Goal: Use online tool/utility: Use online tool/utility

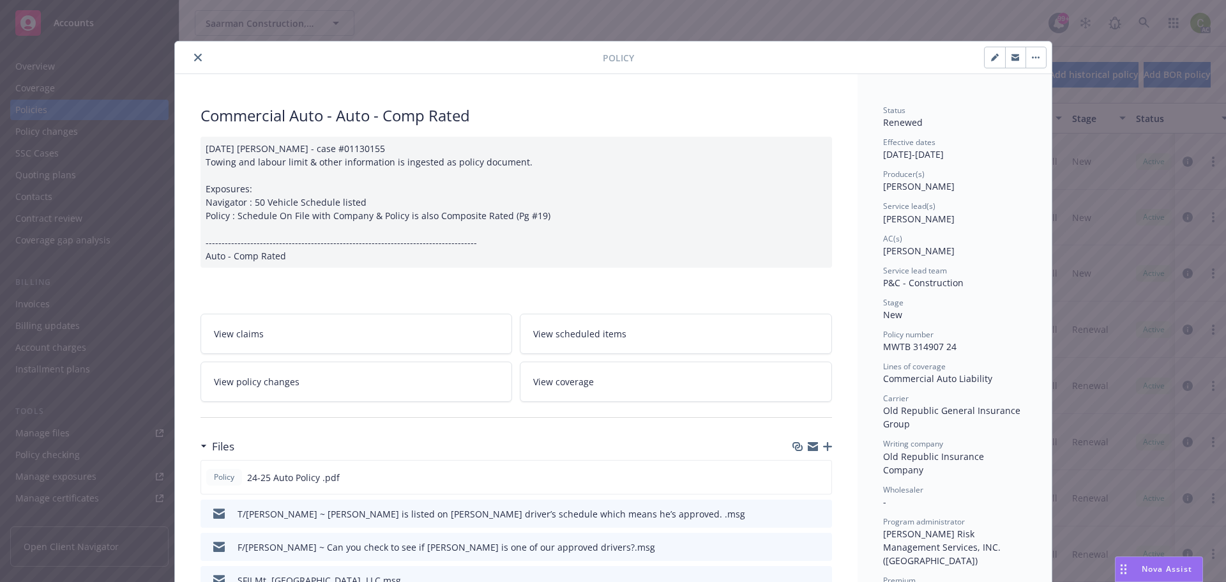
click at [194, 57] on icon "close" at bounding box center [198, 58] width 8 height 8
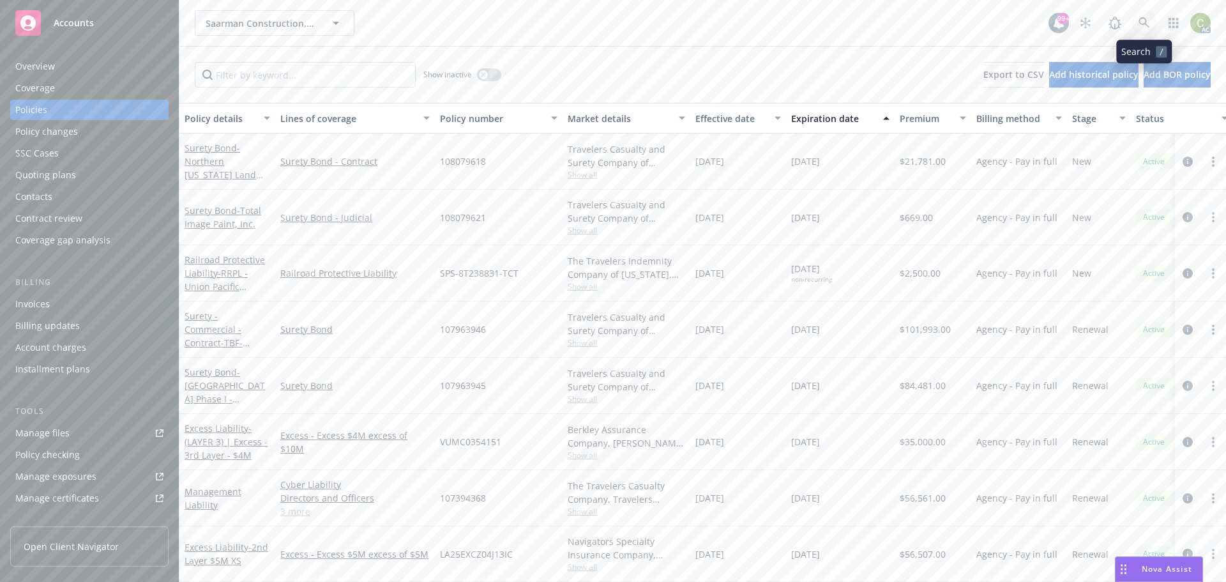
click at [1147, 25] on icon at bounding box center [1143, 22] width 11 height 11
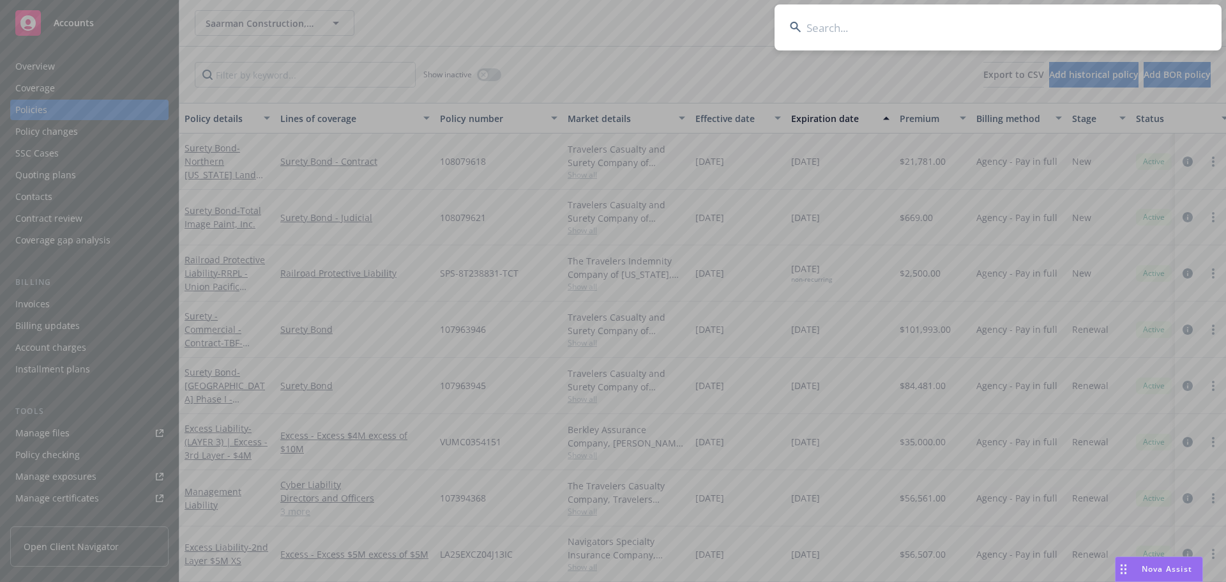
type input "Cobex Construction"
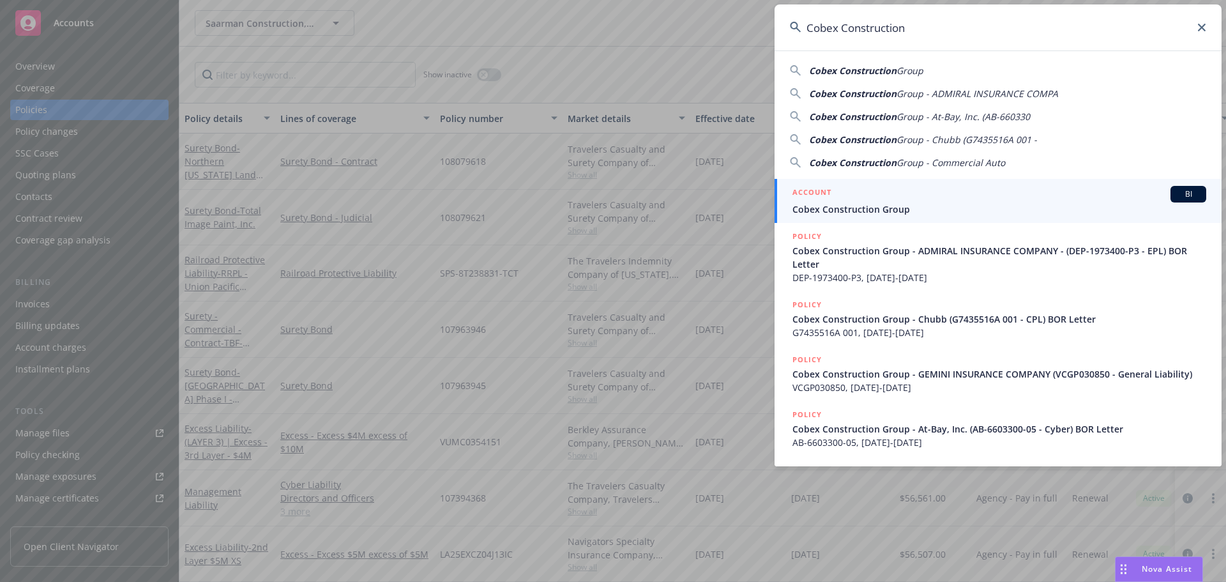
click at [871, 211] on span "Cobex Construction Group" at bounding box center [999, 208] width 414 height 13
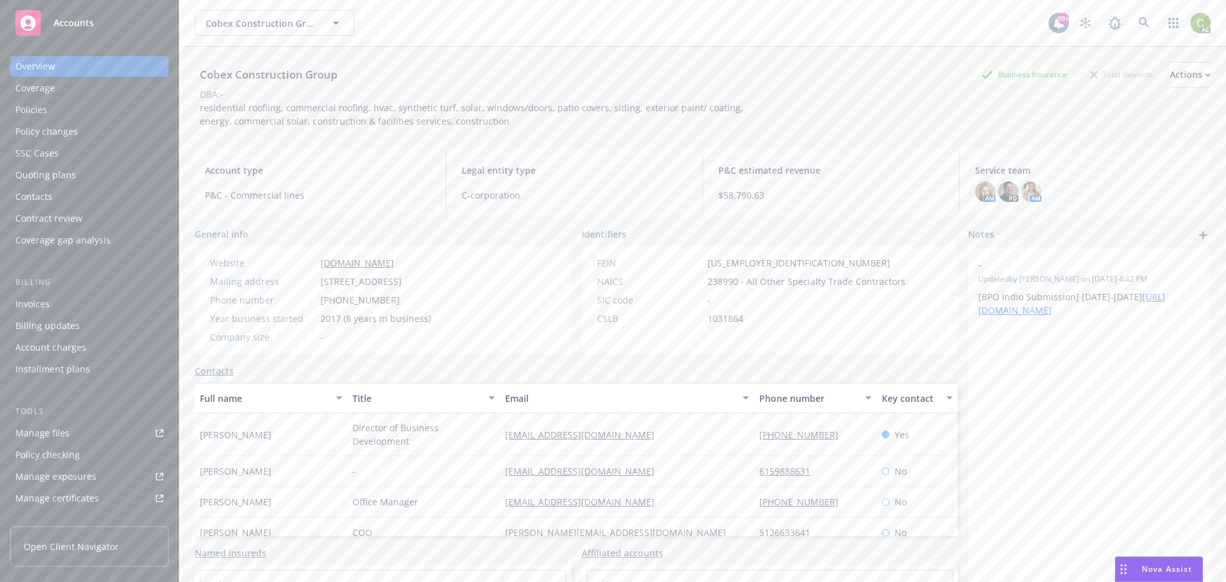
click at [61, 110] on div "Policies" at bounding box center [89, 110] width 148 height 20
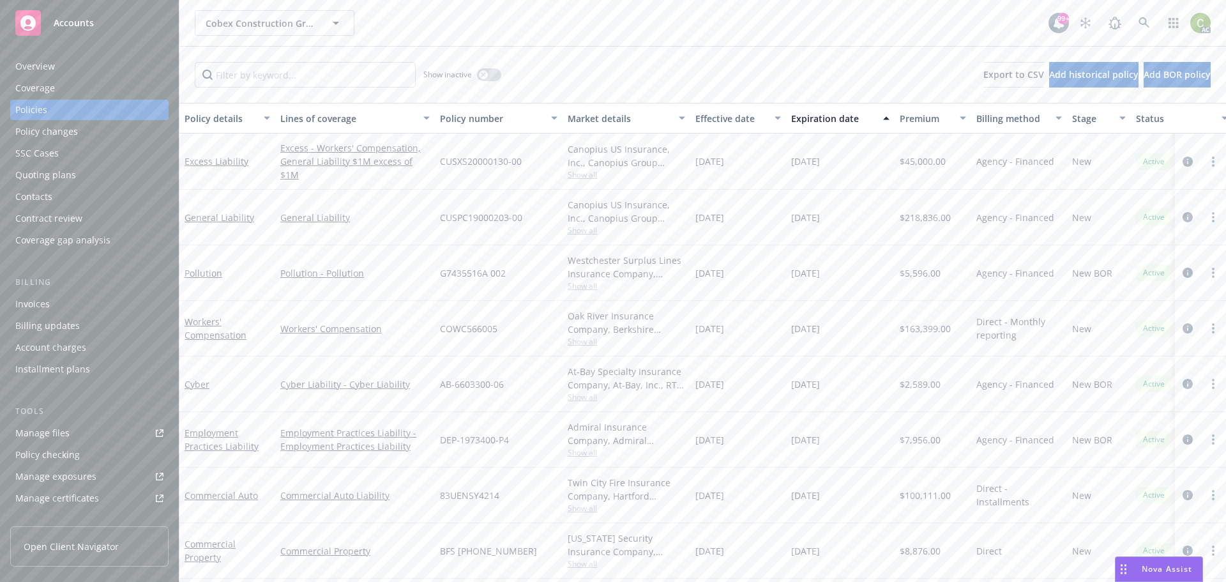
click at [49, 66] on div "Overview" at bounding box center [35, 66] width 40 height 20
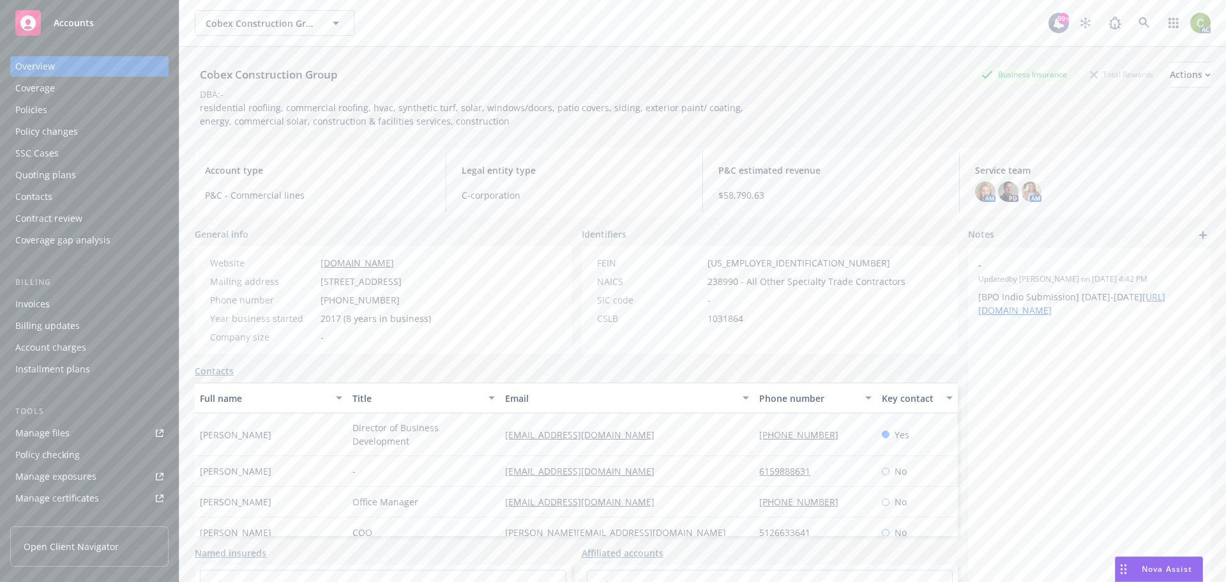
click at [1185, 569] on span "Nova Assist" at bounding box center [1166, 568] width 50 height 11
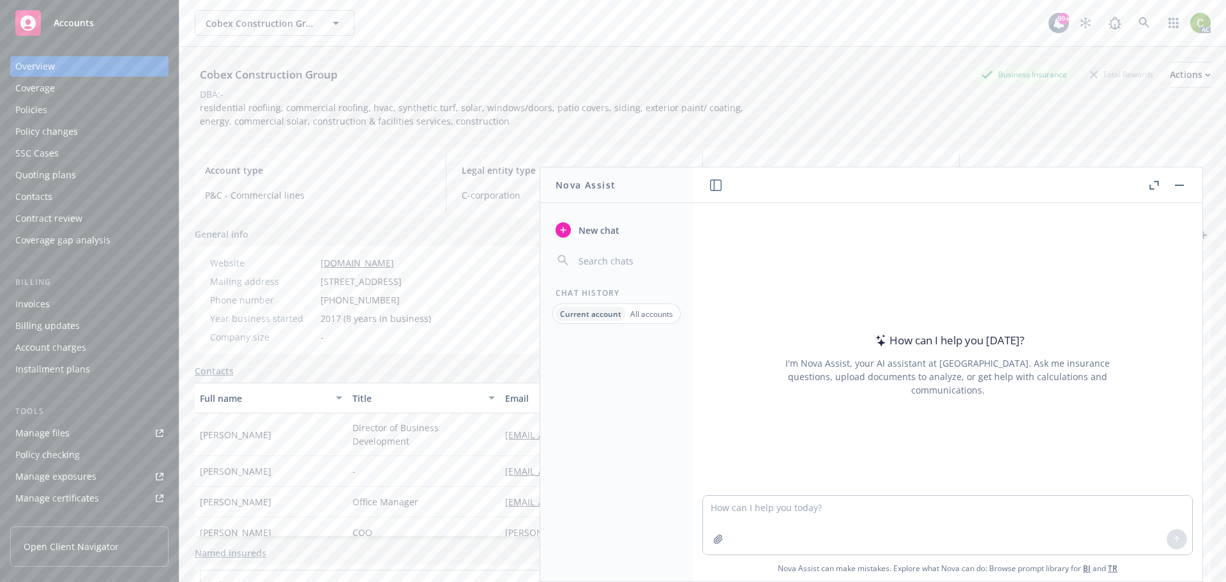
click at [1180, 187] on button "button" at bounding box center [1178, 184] width 15 height 15
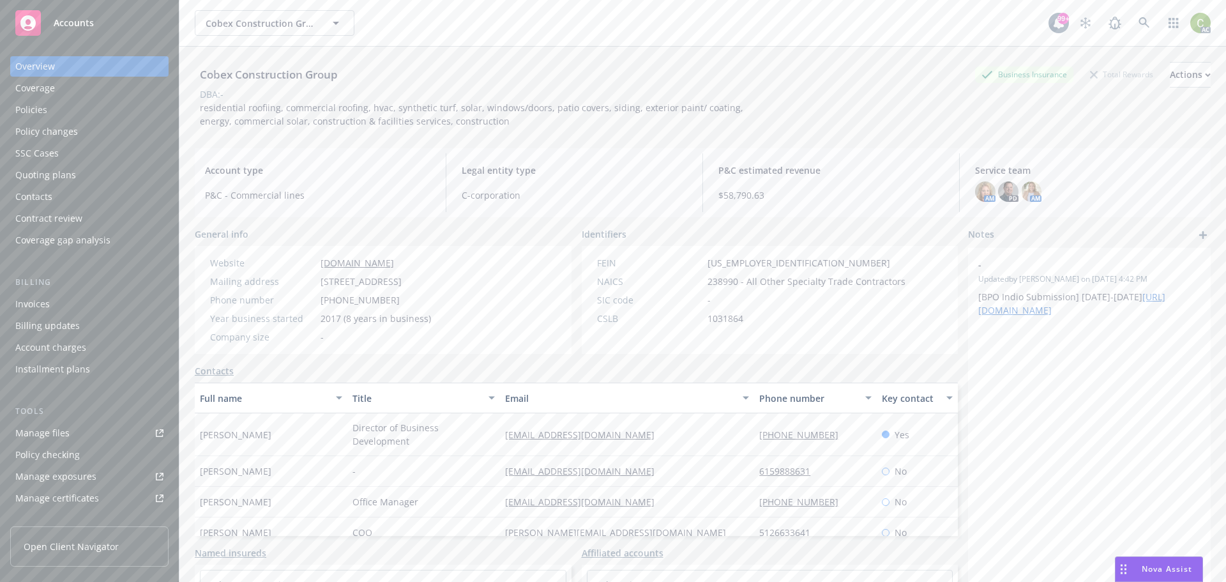
click at [1177, 570] on span "Nova Assist" at bounding box center [1166, 568] width 50 height 11
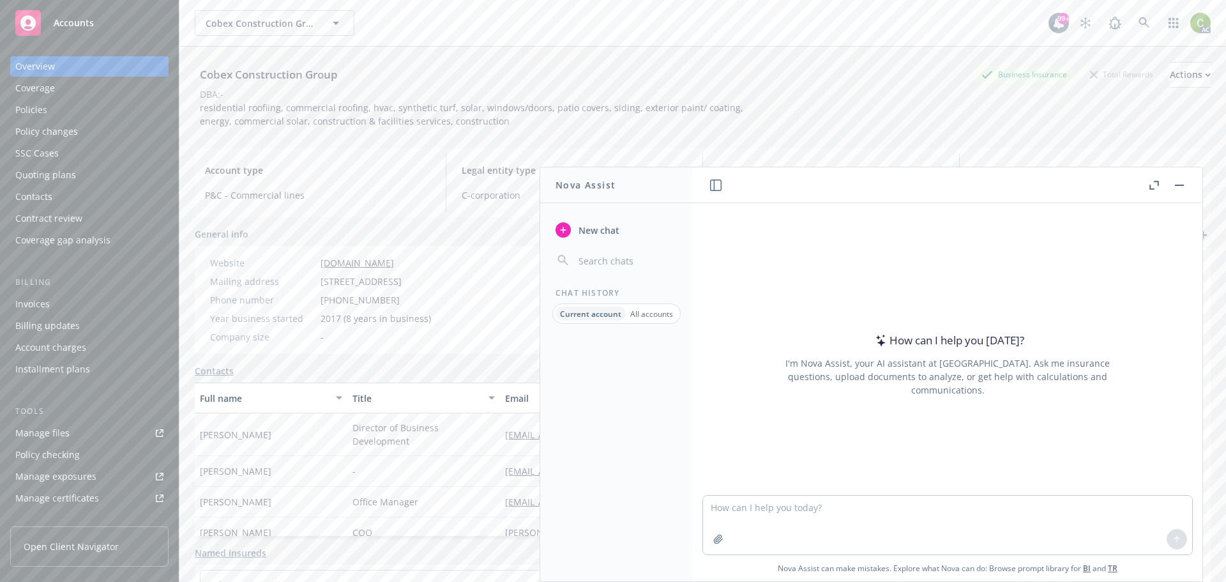
click at [1186, 190] on button at bounding box center [1178, 184] width 15 height 15
click at [1177, 189] on button "button" at bounding box center [1178, 184] width 15 height 15
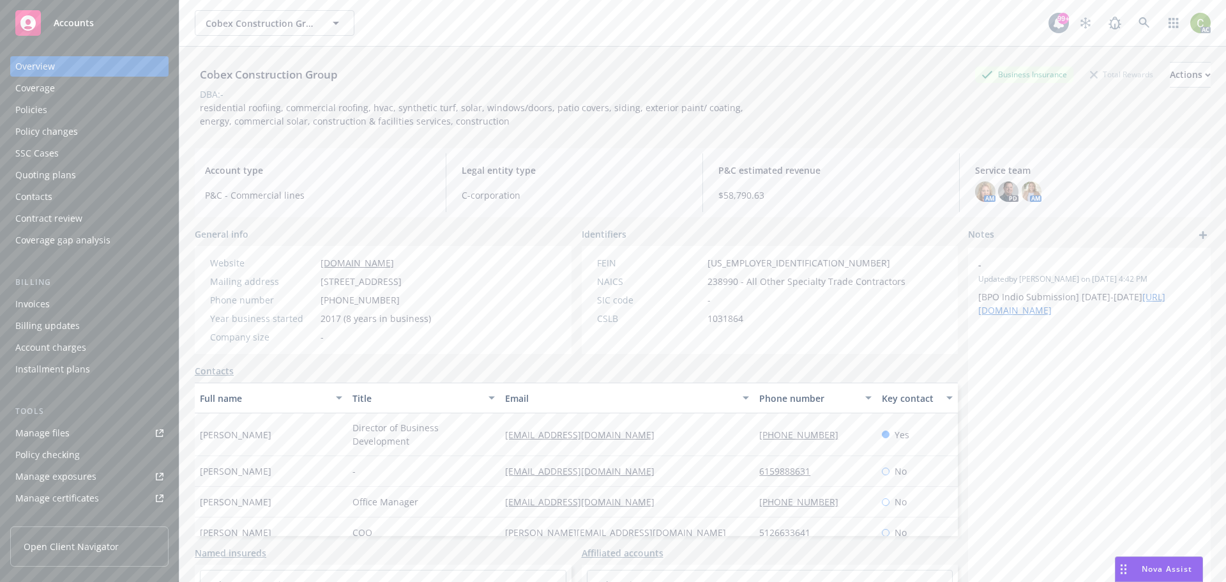
click at [1145, 568] on span "Nova Assist" at bounding box center [1166, 568] width 50 height 11
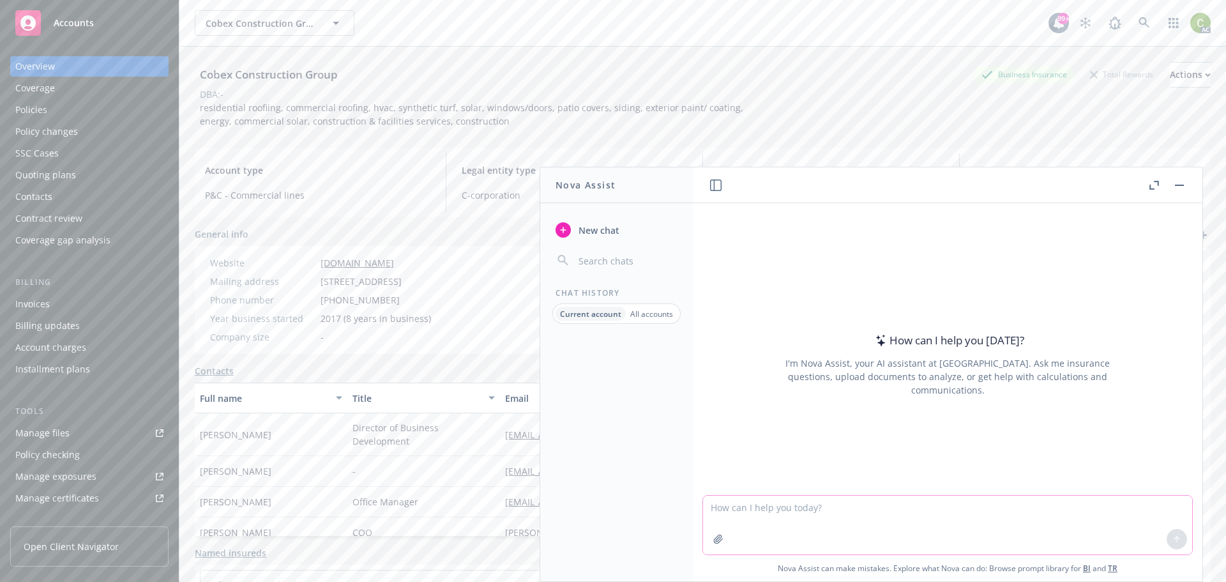
click at [732, 506] on textarea at bounding box center [947, 524] width 489 height 59
click at [1185, 185] on button "button" at bounding box center [1178, 184] width 15 height 15
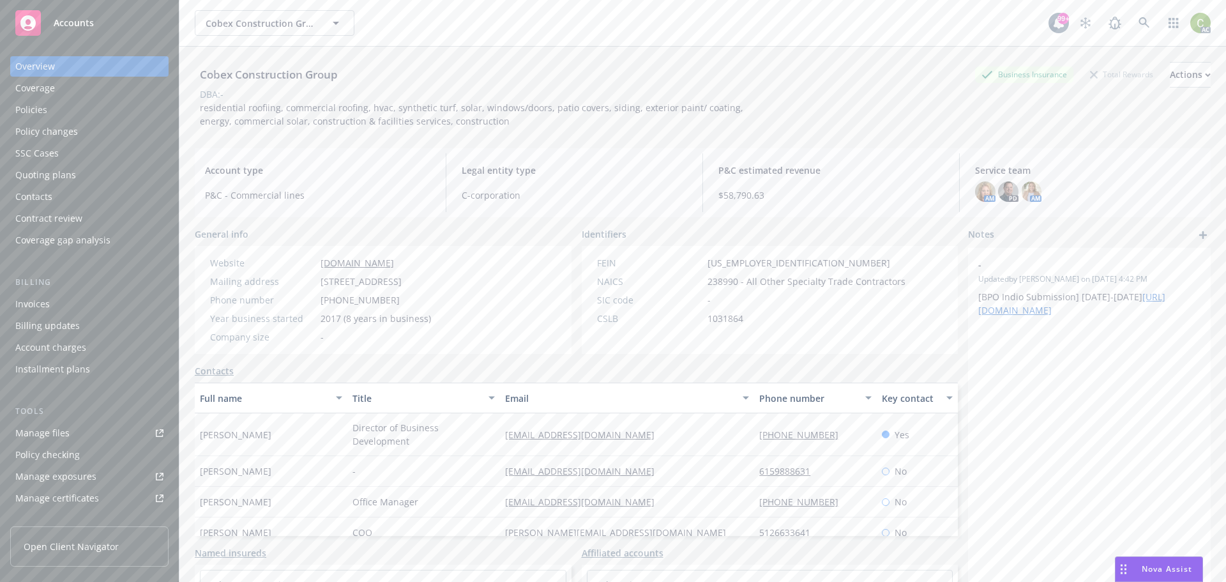
click at [1172, 568] on span "Nova Assist" at bounding box center [1166, 568] width 50 height 11
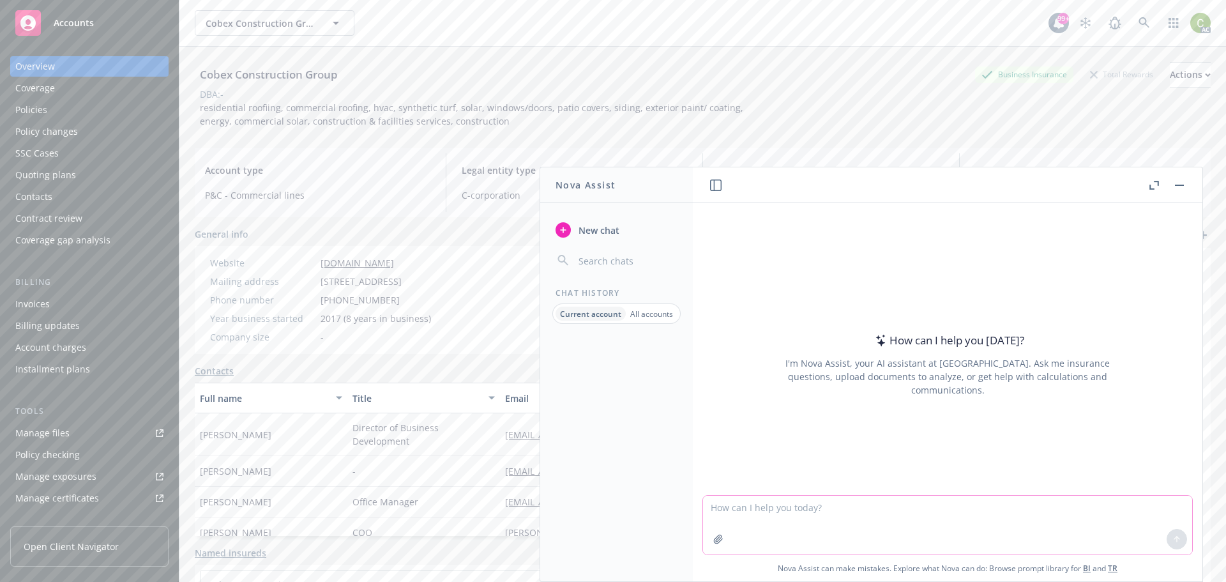
click at [919, 508] on textarea at bounding box center [947, 524] width 489 height 59
click at [778, 493] on textarea "Check the grammer of this:" at bounding box center [947, 518] width 489 height 72
click at [818, 518] on textarea "Check the grammar of this:" at bounding box center [947, 518] width 489 height 72
type textarea "Check the grammar of this:"
